Goal: Unclear: Browse casually

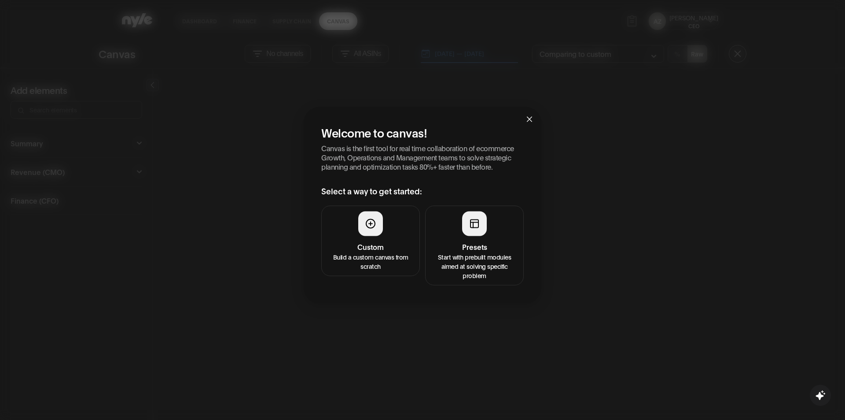
click at [473, 218] on icon at bounding box center [474, 223] width 11 height 11
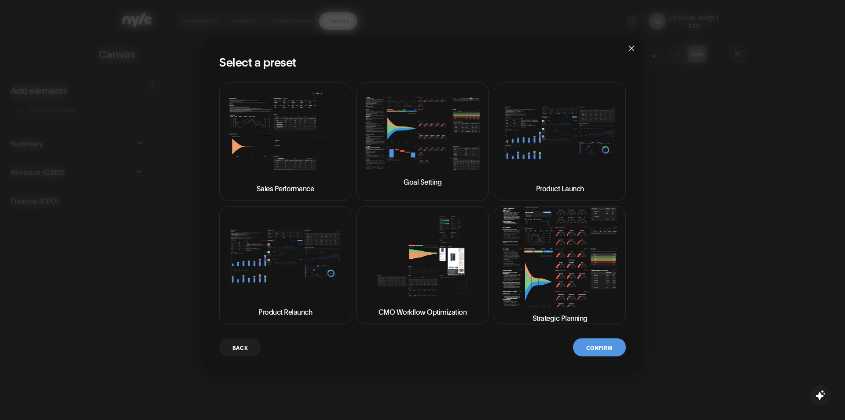
drag, startPoint x: 556, startPoint y: 270, endPoint x: 610, endPoint y: 346, distance: 92.9
click at [557, 271] on img at bounding box center [559, 256] width 117 height 100
drag, startPoint x: 608, startPoint y: 351, endPoint x: 307, endPoint y: 0, distance: 462.6
click at [607, 350] on button "Confirm" at bounding box center [599, 347] width 53 height 18
